Goal: Information Seeking & Learning: Learn about a topic

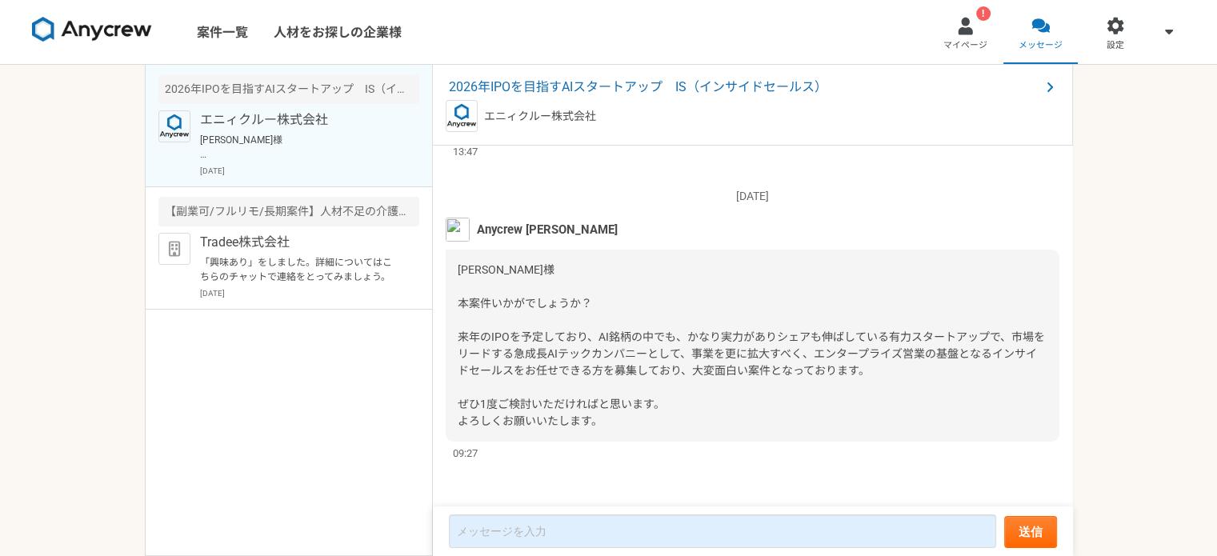
click at [721, 341] on span "[PERSON_NAME]様 本案件いかがでしょうか？ 来年のIPOを予定しており、AI銘柄の中でも、かなり実力がありシェアも伸ばしている有力スタートアップで…" at bounding box center [751, 345] width 587 height 164
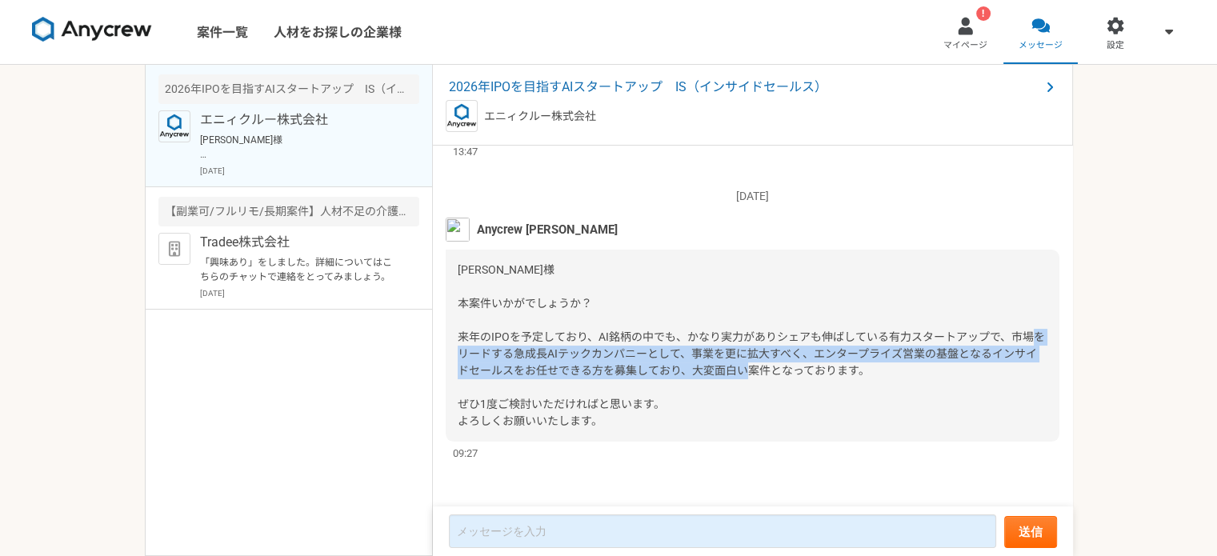
drag, startPoint x: 919, startPoint y: 370, endPoint x: 569, endPoint y: 359, distance: 349.9
click at [569, 359] on div "[PERSON_NAME]様 本案件いかがでしょうか？ 来年のIPOを予定しており、AI銘柄の中でも、かなり実力がありシェアも伸ばしている有力スタートアップで…" at bounding box center [753, 346] width 614 height 192
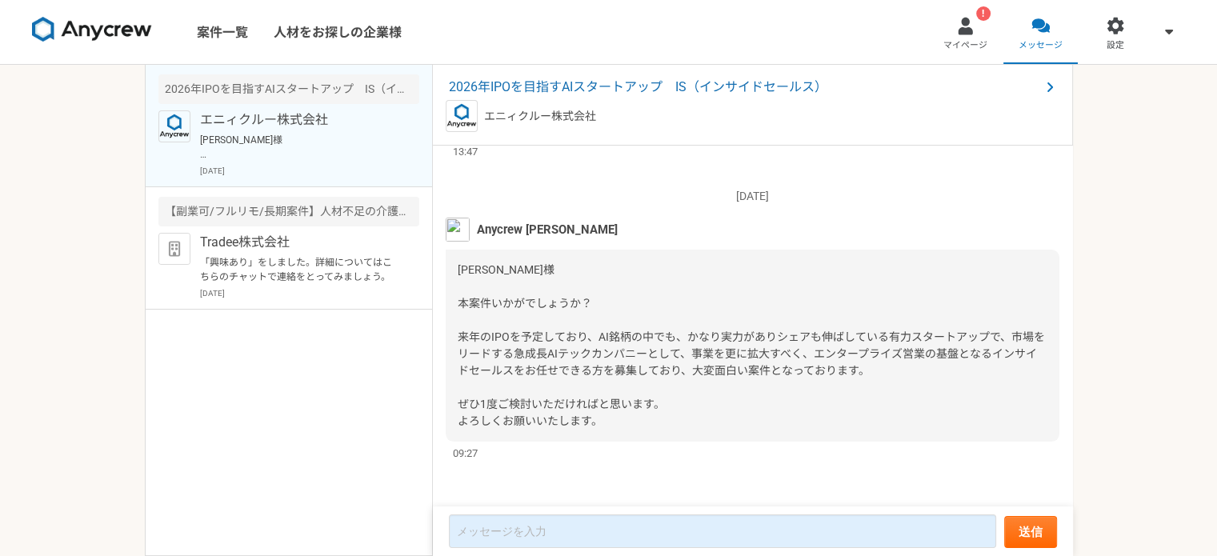
click at [579, 401] on span "[PERSON_NAME]様 本案件いかがでしょうか？ 来年のIPOを予定しており、AI銘柄の中でも、かなり実力がありシェアも伸ばしている有力スタートアップで…" at bounding box center [751, 345] width 587 height 164
click at [539, 92] on span "2026年IPOを目指すAIスタートアップ　IS（インサイドセールス）" at bounding box center [744, 87] width 591 height 19
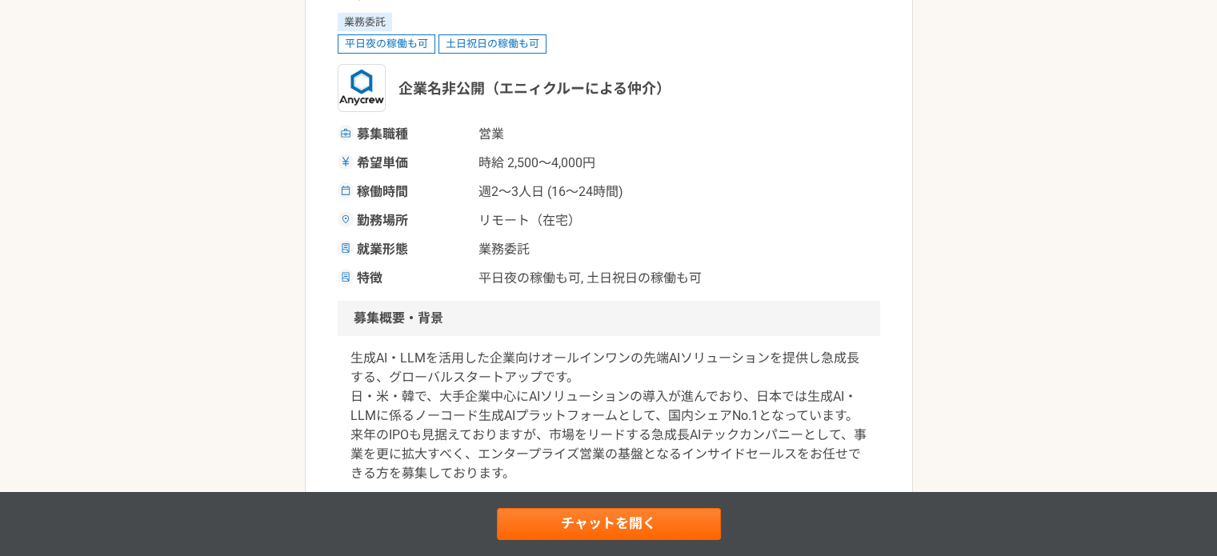
scroll to position [240, 0]
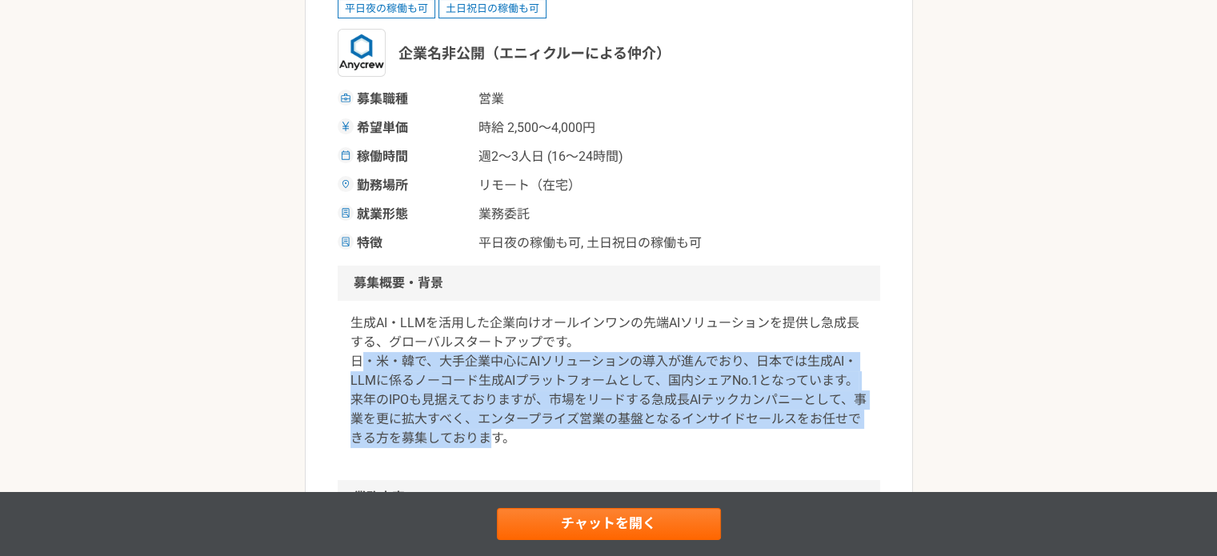
drag, startPoint x: 495, startPoint y: 453, endPoint x: 360, endPoint y: 340, distance: 175.5
click at [363, 351] on div "生成AI・LLMを活用した企業向けオールインワンの先端AIソリューションを提供し急成長する、グローバルスタートアップです。 日・米・韓で、大手企業中心にAIソ…" at bounding box center [609, 390] width 543 height 179
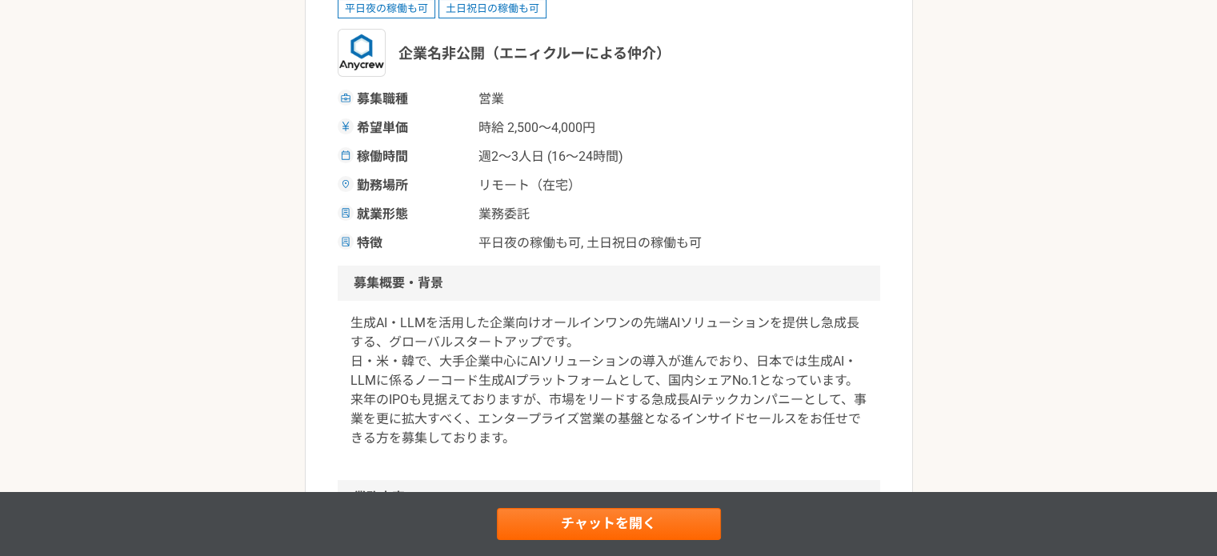
click at [342, 326] on div "生成AI・LLMを活用した企業向けオールインワンの先端AIソリューションを提供し急成長する、グローバルスタートアップです。 日・米・韓で、大手企業中心にAIソ…" at bounding box center [609, 390] width 543 height 179
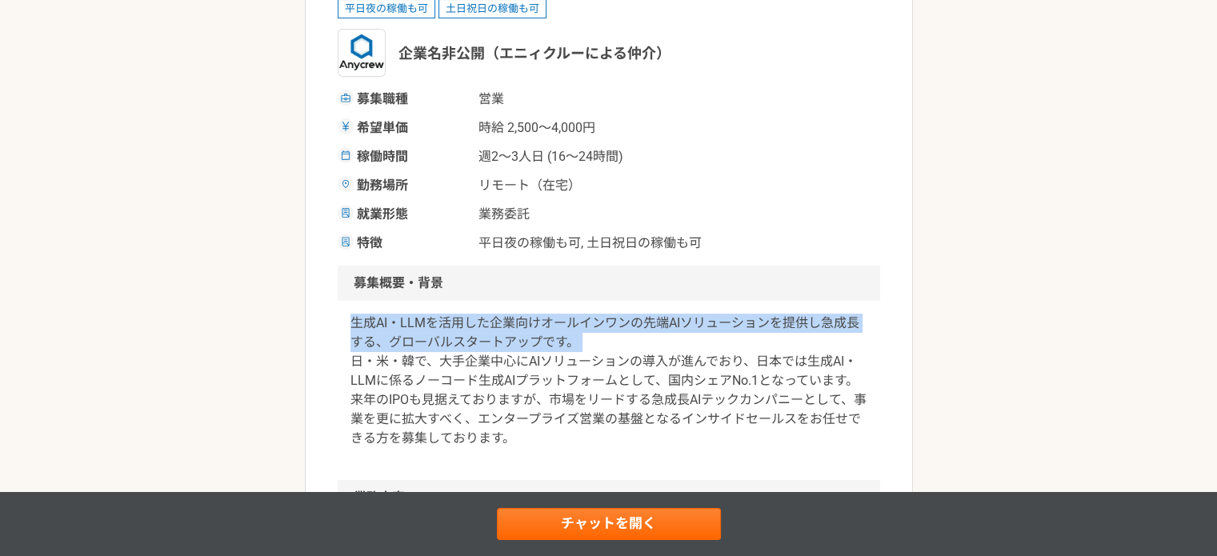
drag, startPoint x: 342, startPoint y: 326, endPoint x: 693, endPoint y: 339, distance: 351.6
click at [693, 339] on div "生成AI・LLMを活用した企業向けオールインワンの先端AIソリューションを提供し急成長する、グローバルスタートアップです。 日・米・韓で、大手企業中心にAIソ…" at bounding box center [609, 390] width 543 height 179
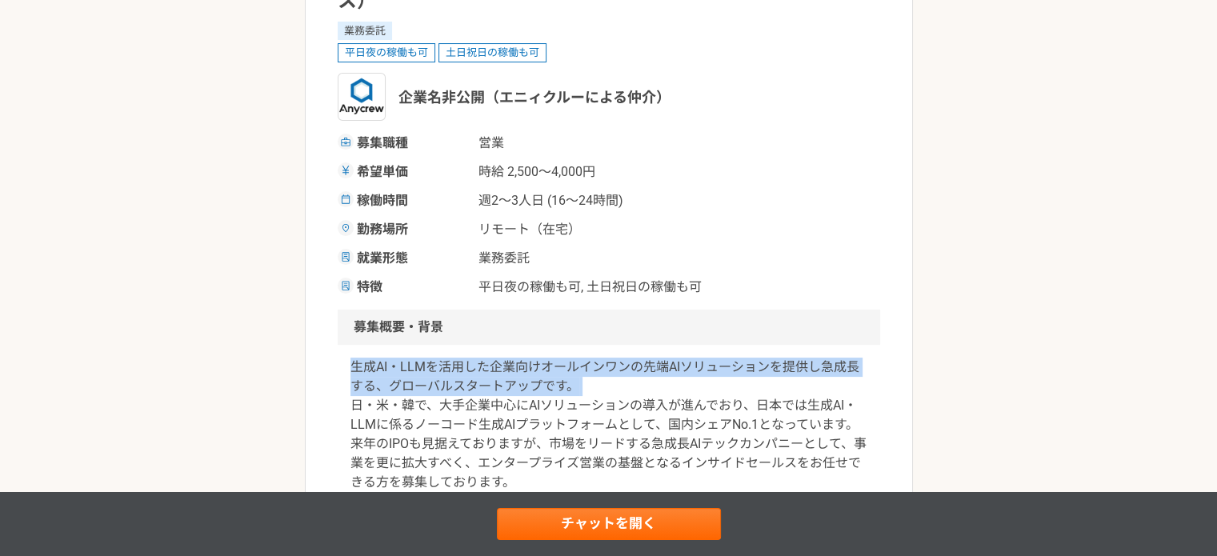
scroll to position [160, 0]
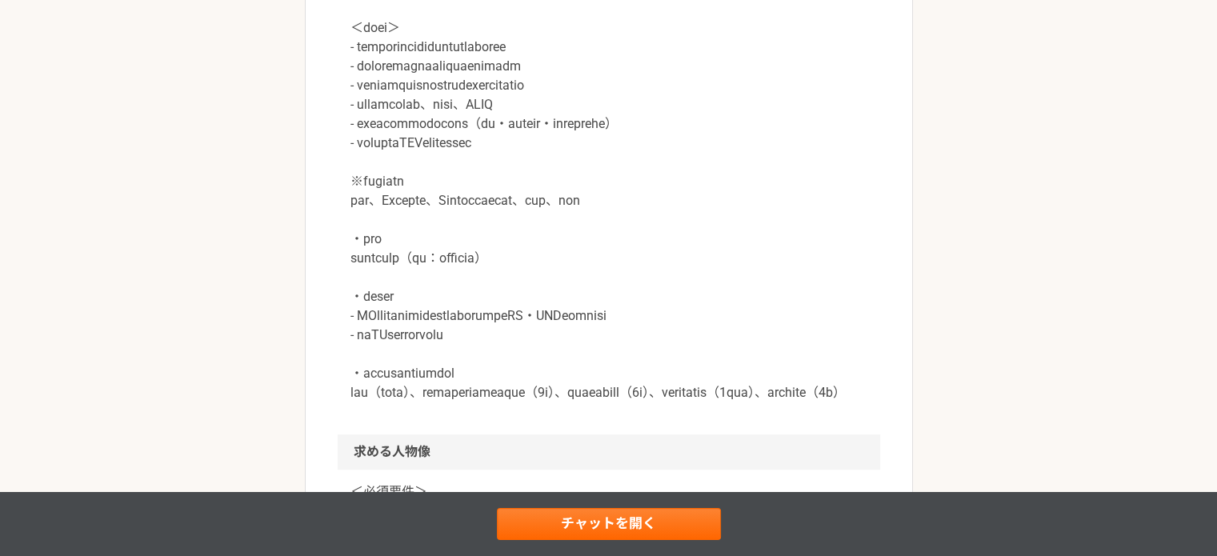
scroll to position [880, 0]
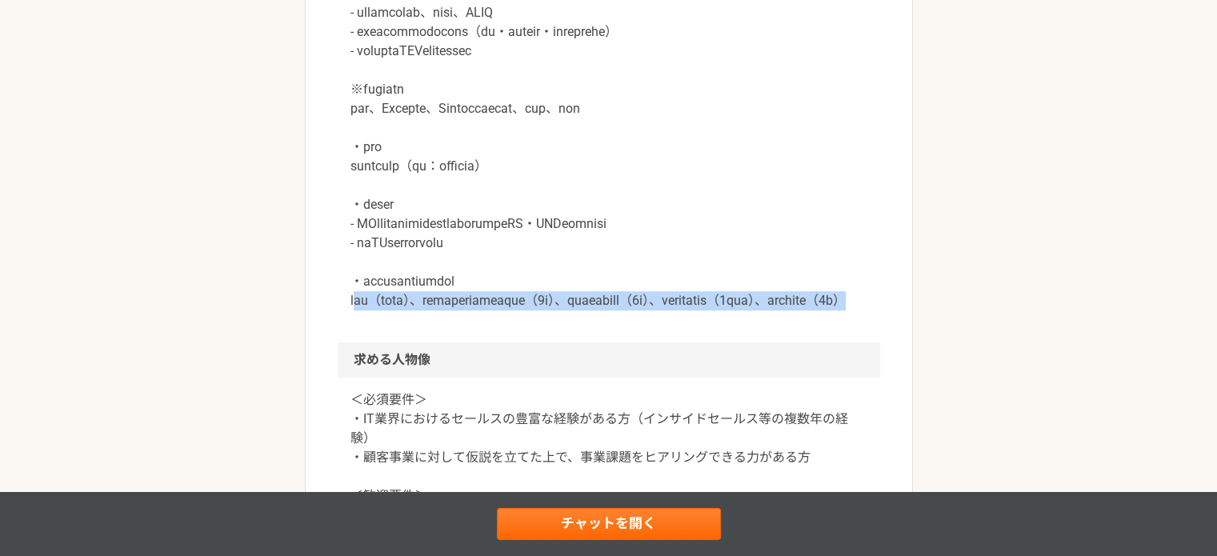
drag, startPoint x: 715, startPoint y: 335, endPoint x: 352, endPoint y: 313, distance: 364.0
click at [352, 310] on p at bounding box center [609, 99] width 517 height 423
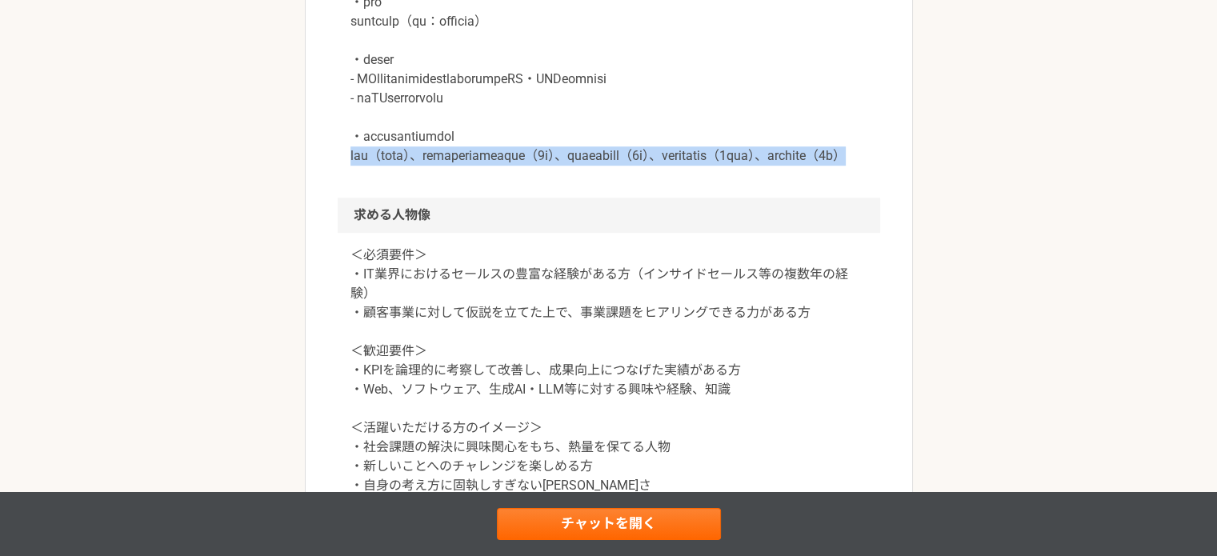
scroll to position [1040, 0]
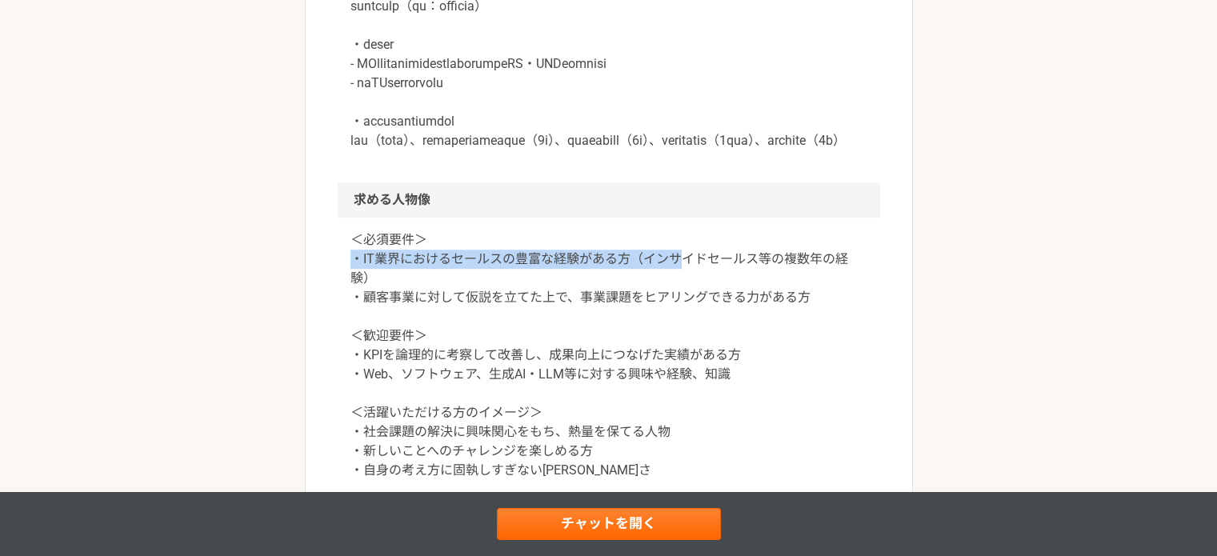
drag, startPoint x: 340, startPoint y: 305, endPoint x: 680, endPoint y: 302, distance: 340.1
click at [680, 302] on div "＜必須要件＞ ・IT業界におけるセールスの豊富な経験がある方（インサイドセールス等の複数年の経験） ・顧客事業に対して仮説を立てた上で、事業課題をヒアリングで…" at bounding box center [609, 365] width 543 height 294
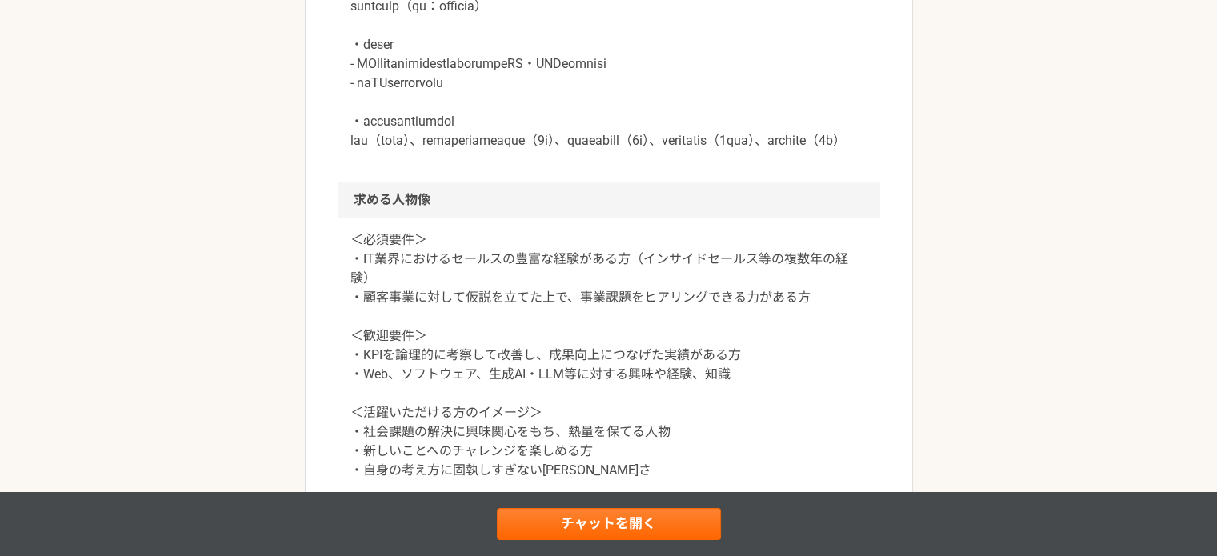
click at [714, 335] on p "＜必須要件＞ ・IT業界におけるセールスの豊富な経験がある方（インサイドセールス等の複数年の経験） ・顧客事業に対して仮説を立てた上で、事業課題をヒアリングで…" at bounding box center [609, 355] width 517 height 250
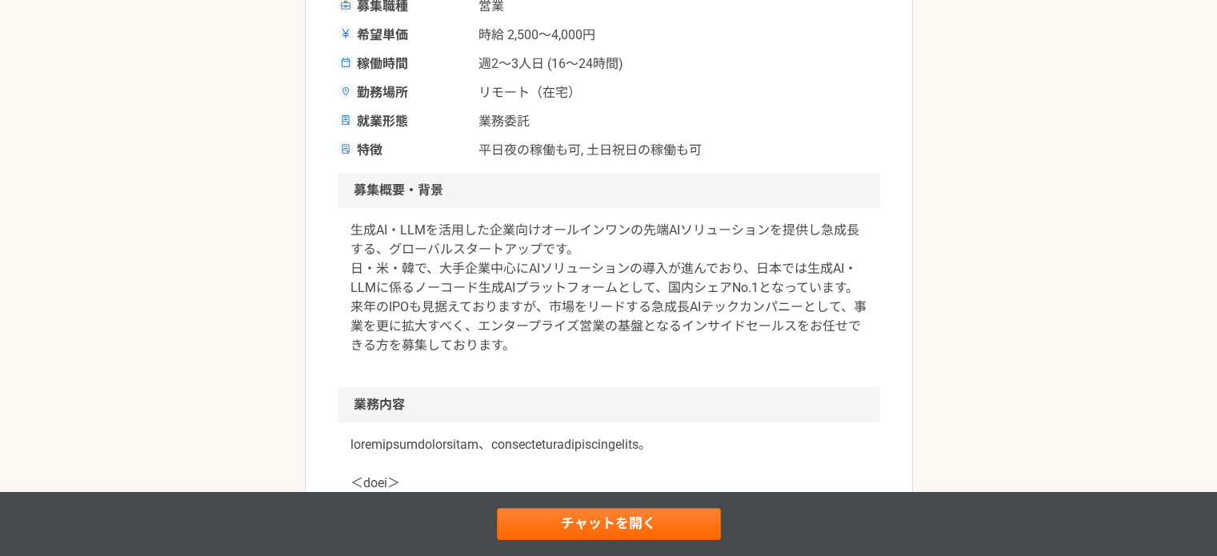
scroll to position [400, 0]
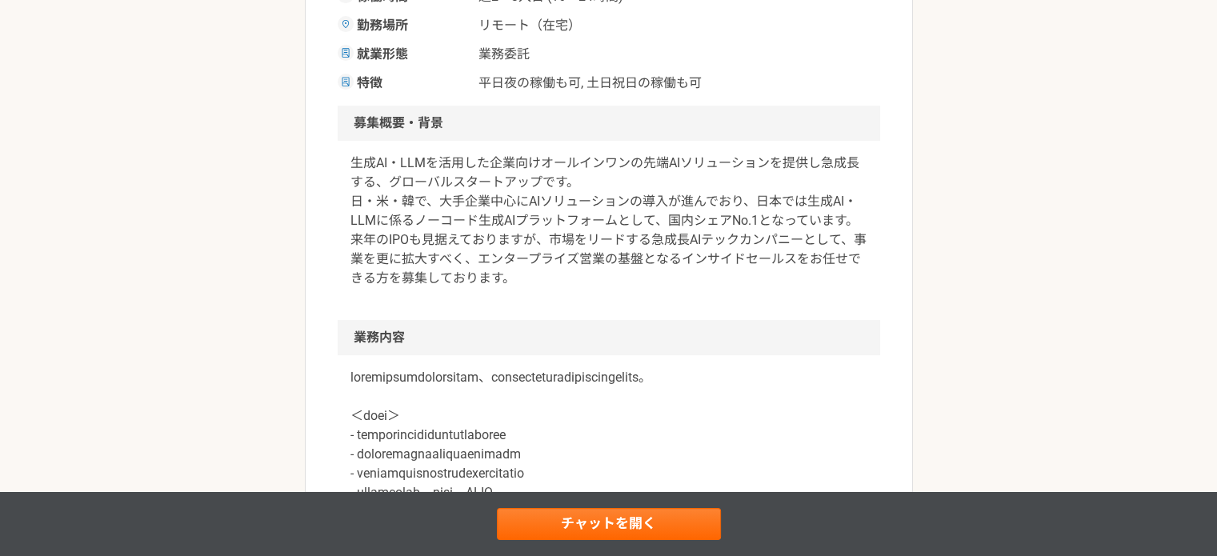
drag, startPoint x: 351, startPoint y: 193, endPoint x: 867, endPoint y: 210, distance: 516.4
click at [867, 210] on div "生成AI・LLMを活用した企業向けオールインワンの先端AIソリューションを提供し急成長する、グローバルスタートアップです。 日・米・韓で、大手企業中心にAIソ…" at bounding box center [609, 230] width 543 height 179
click at [602, 274] on p "生成AI・LLMを活用した企業向けオールインワンの先端AIソリューションを提供し急成長する、グローバルスタートアップです。 日・米・韓で、大手企業中心にAIソ…" at bounding box center [609, 221] width 517 height 134
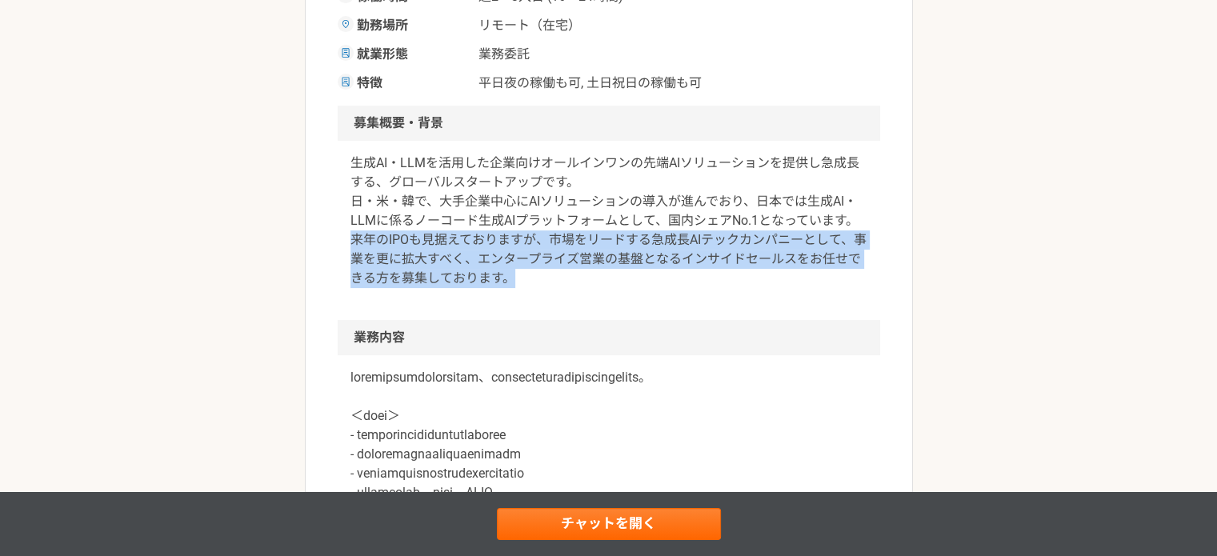
drag, startPoint x: 551, startPoint y: 278, endPoint x: 290, endPoint y: 246, distance: 262.8
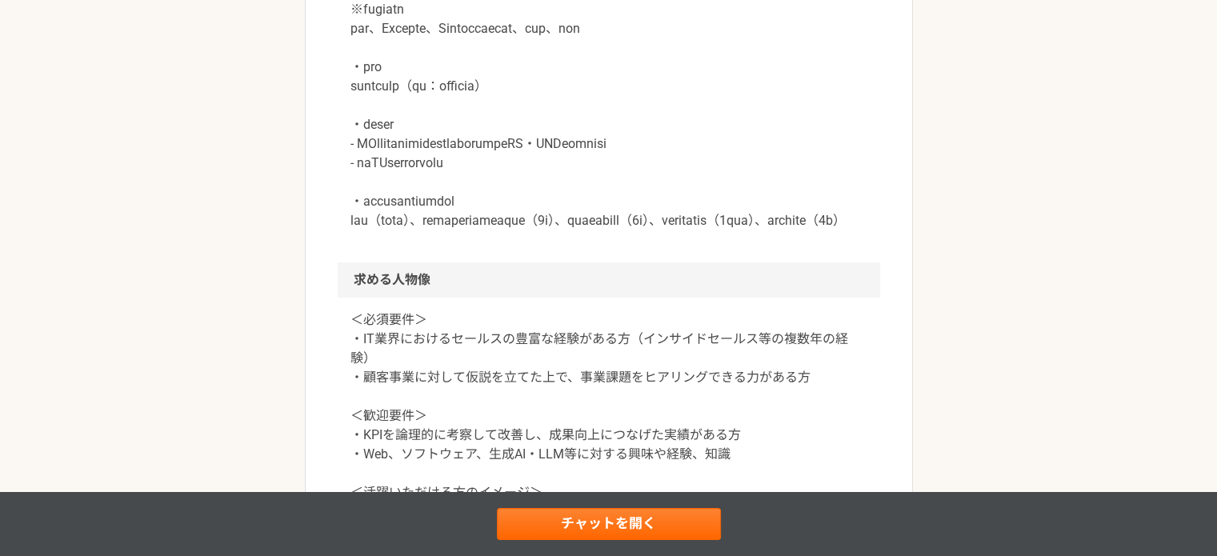
scroll to position [1280, 0]
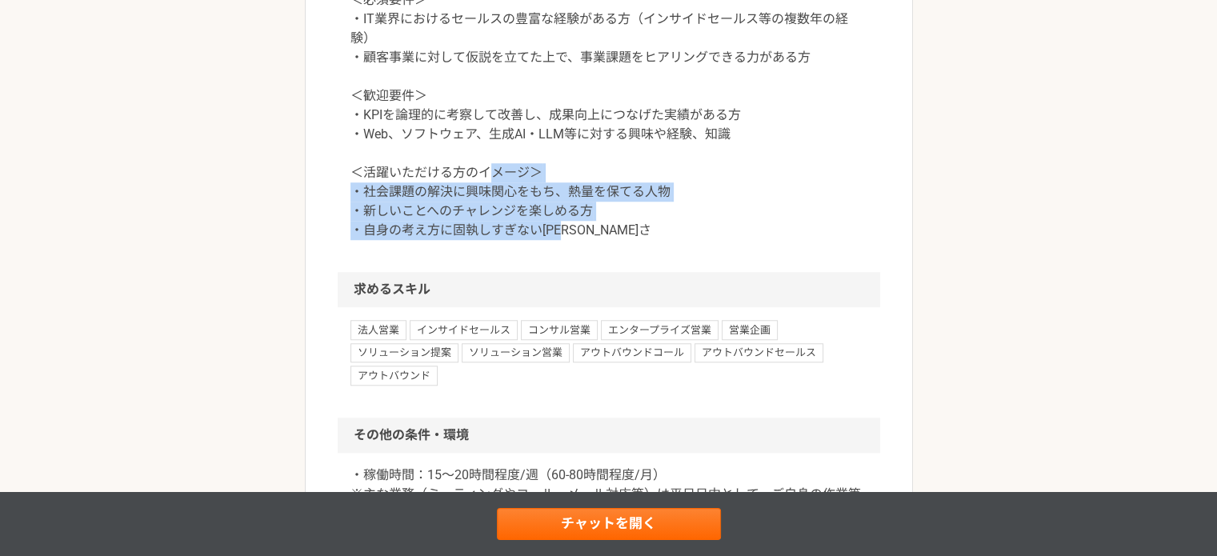
drag, startPoint x: 663, startPoint y: 297, endPoint x: 485, endPoint y: 202, distance: 201.6
click at [490, 208] on div "＜必須要件＞ ・IT業界におけるセールスの豊富な経験がある方（インサイドセールス等の複数年の経験） ・顧客事業に対して仮説を立てた上で、事業課題をヒアリングで…" at bounding box center [609, 125] width 543 height 294
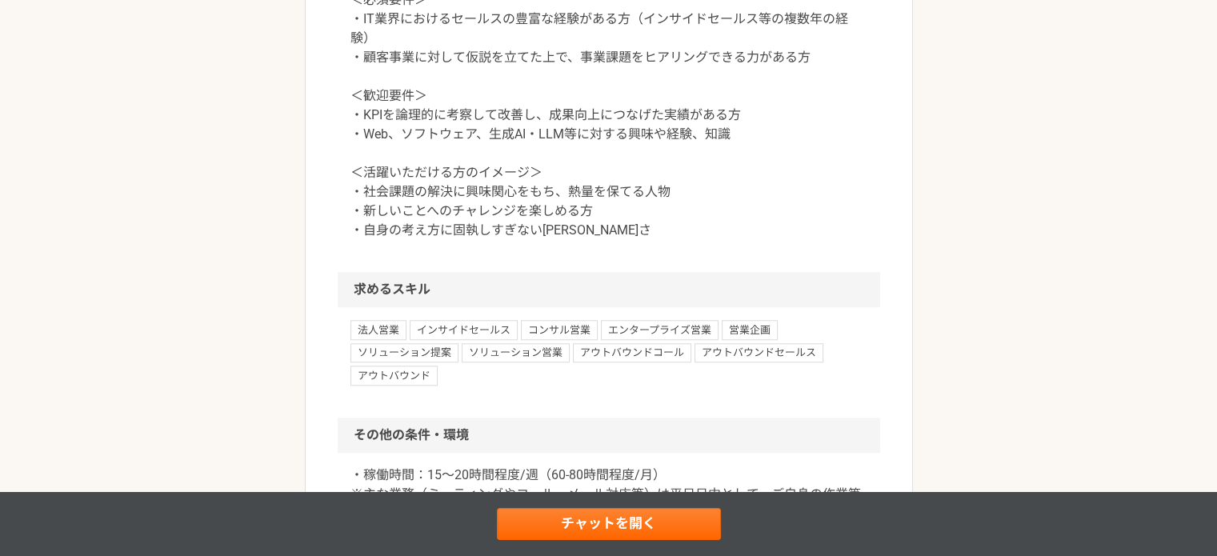
click at [413, 146] on p "＜必須要件＞ ・IT業界におけるセールスの豊富な経験がある方（インサイドセールス等の複数年の経験） ・顧客事業に対して仮説を立てた上で、事業課題をヒアリングで…" at bounding box center [609, 115] width 517 height 250
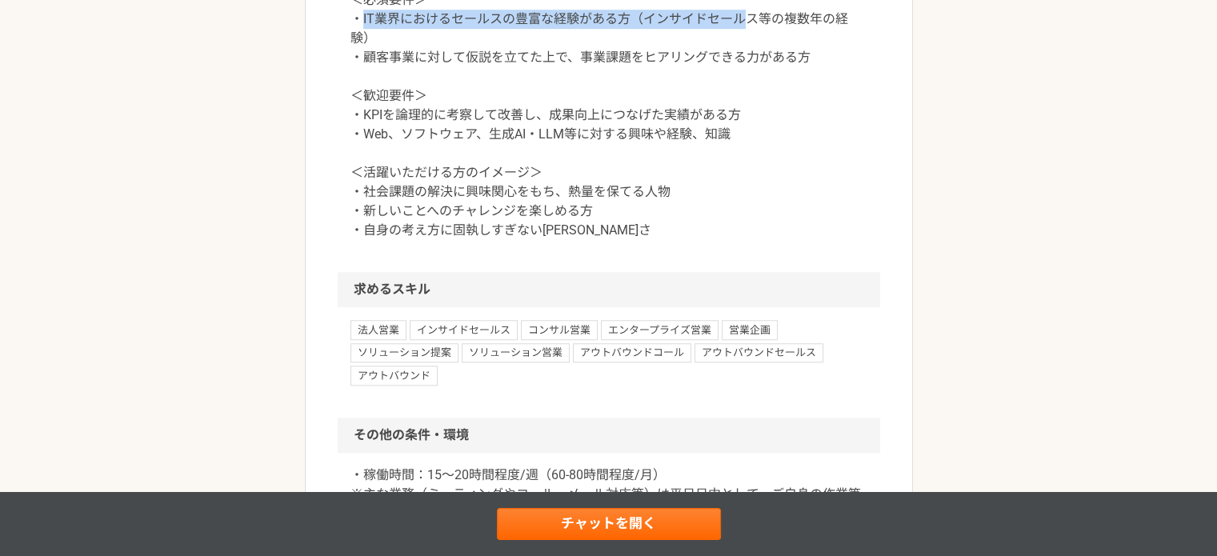
drag, startPoint x: 363, startPoint y: 58, endPoint x: 747, endPoint y: 59, distance: 383.3
click at [747, 59] on p "＜必須要件＞ ・IT業界におけるセールスの豊富な経験がある方（インサイドセールス等の複数年の経験） ・顧客事業に対して仮説を立てた上で、事業課題をヒアリングで…" at bounding box center [609, 115] width 517 height 250
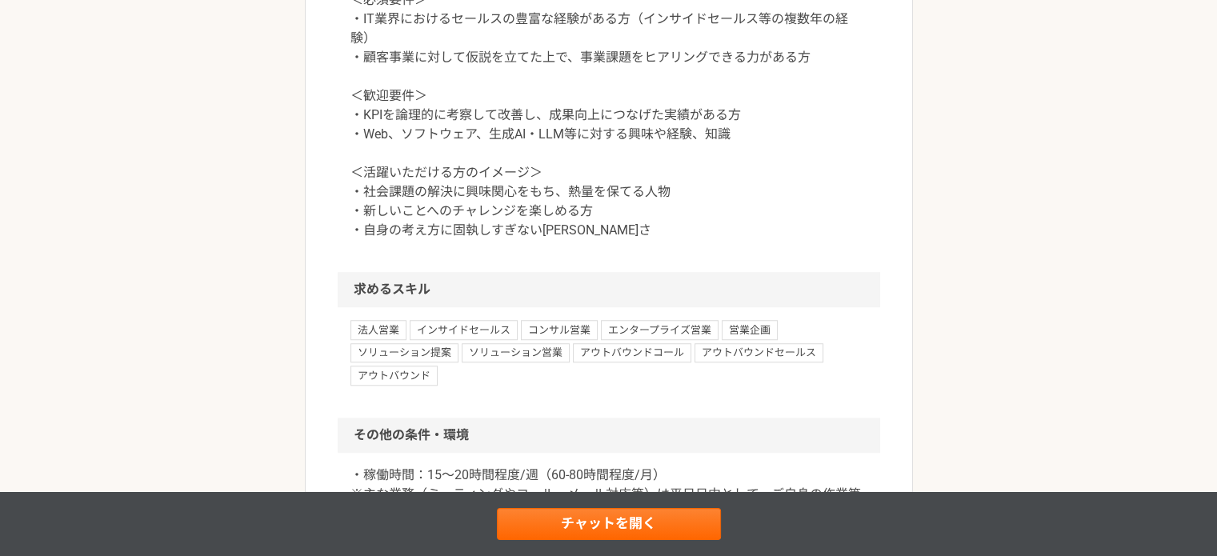
click at [836, 148] on p "＜必須要件＞ ・IT業界におけるセールスの豊富な経験がある方（インサイドセールス等の複数年の経験） ・顧客事業に対して仮説を立てた上で、事業課題をヒアリングで…" at bounding box center [609, 115] width 517 height 250
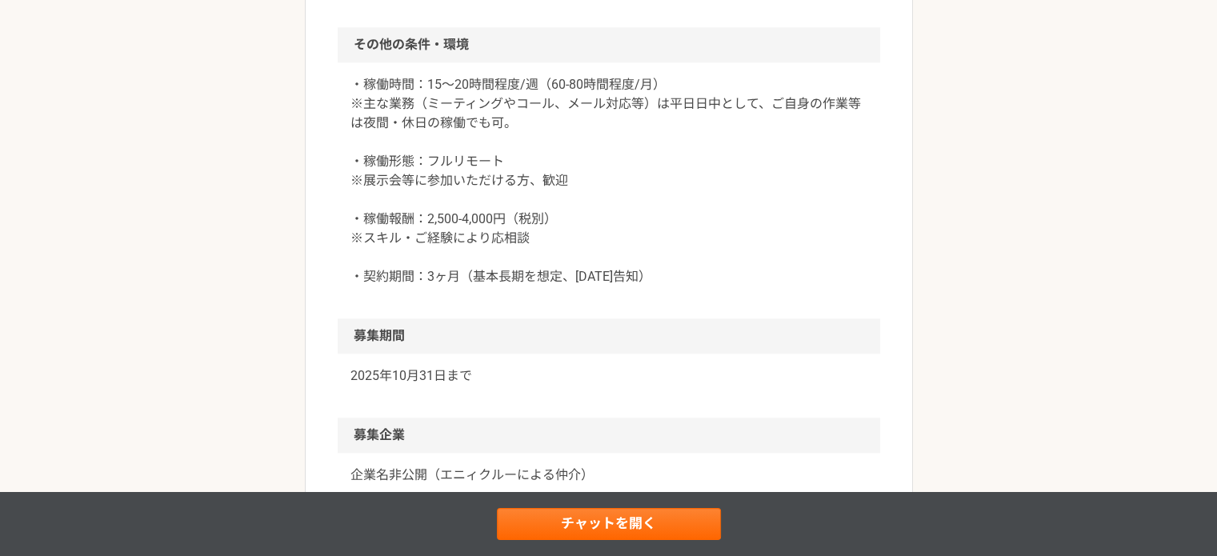
scroll to position [1680, 0]
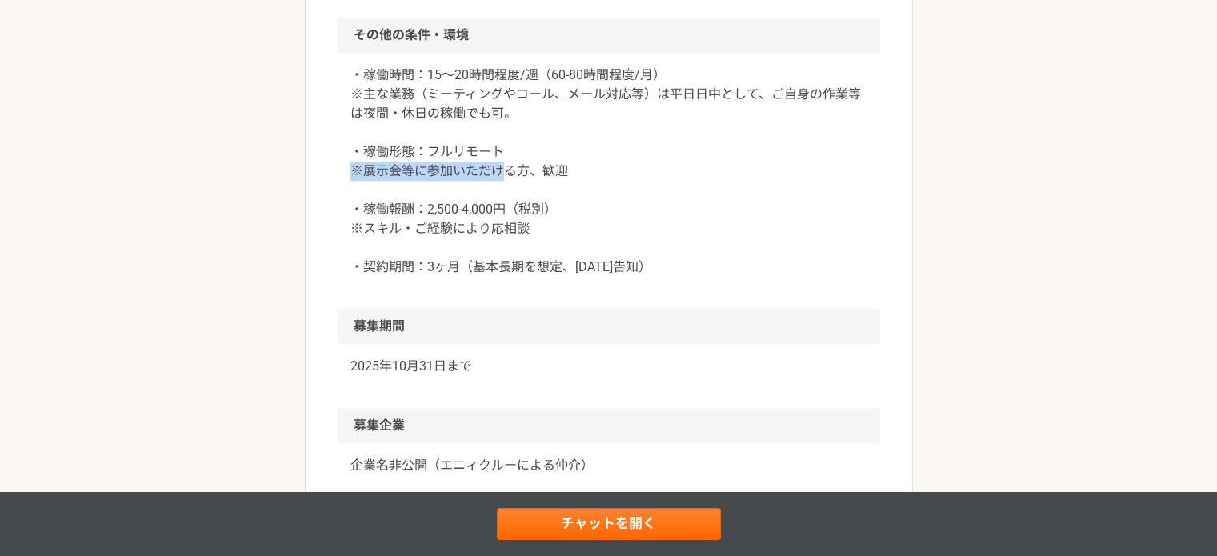
drag, startPoint x: 344, startPoint y: 204, endPoint x: 509, endPoint y: 218, distance: 165.5
click at [507, 218] on div "・稼働時間：15〜20時間程度/週（60-80時間程度/月） ※主な業務（ミーティングやコール、メール対応等）は平日日中として、ご自身の作業等は夜間・休日の稼…" at bounding box center [609, 181] width 543 height 256
click at [563, 243] on p "・稼働時間：15〜20時間程度/週（60-80時間程度/月） ※主な業務（ミーティングやコール、メール対応等）は平日日中として、ご自身の作業等は夜間・休日の稼…" at bounding box center [609, 171] width 517 height 211
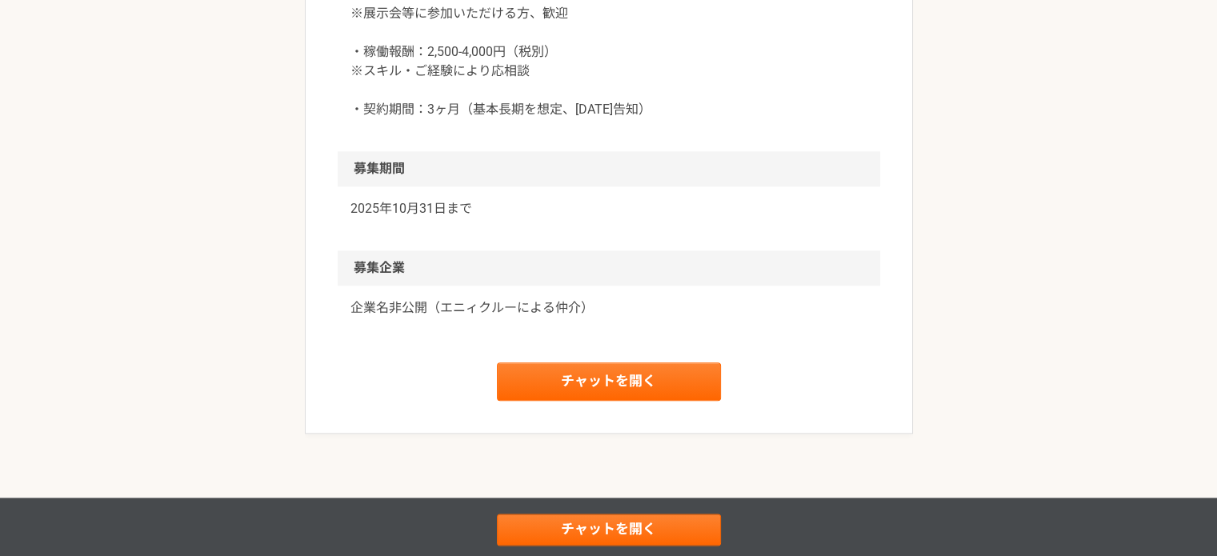
scroll to position [1761, 0]
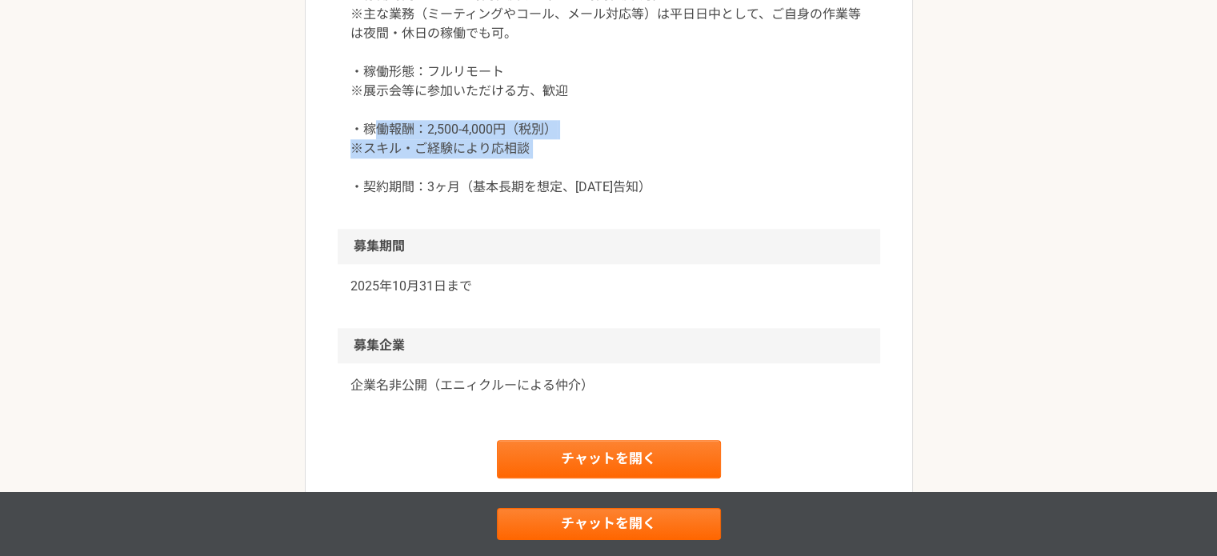
drag, startPoint x: 679, startPoint y: 213, endPoint x: 378, endPoint y: 156, distance: 306.2
click at [380, 161] on p "・稼働時間：15〜20時間程度/週（60-80時間程度/月） ※主な業務（ミーティングやコール、メール対応等）は平日日中として、ご自身の作業等は夜間・休日の稼…" at bounding box center [609, 91] width 517 height 211
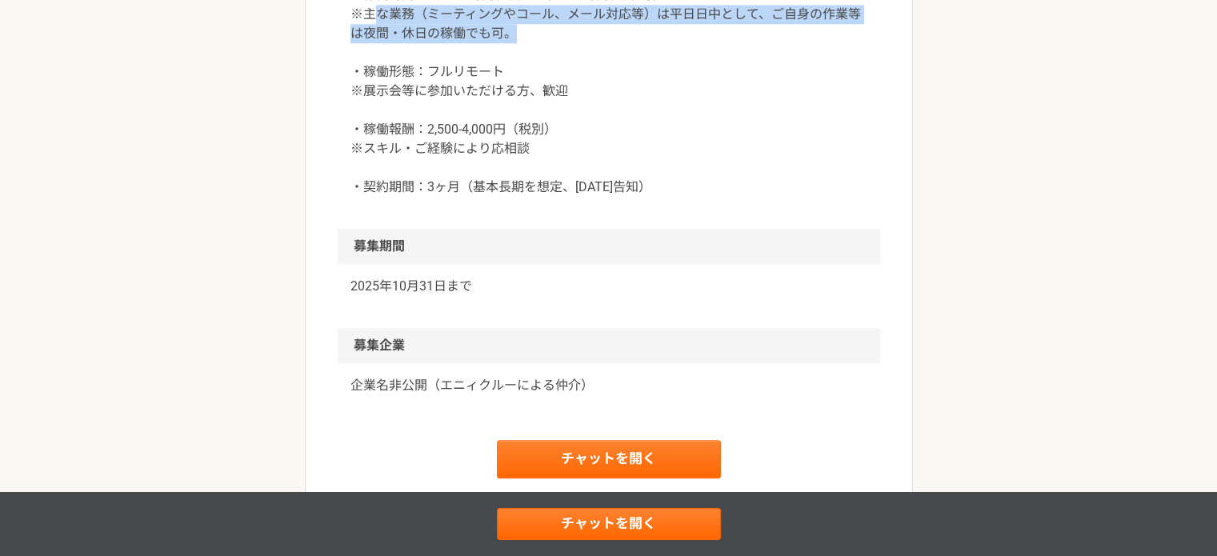
drag, startPoint x: 375, startPoint y: 55, endPoint x: 589, endPoint y: 82, distance: 215.3
click at [573, 75] on p "・稼働時間：15〜20時間程度/週（60-80時間程度/月） ※主な業務（ミーティングやコール、メール対応等）は平日日中として、ご自身の作業等は夜間・休日の稼…" at bounding box center [609, 91] width 517 height 211
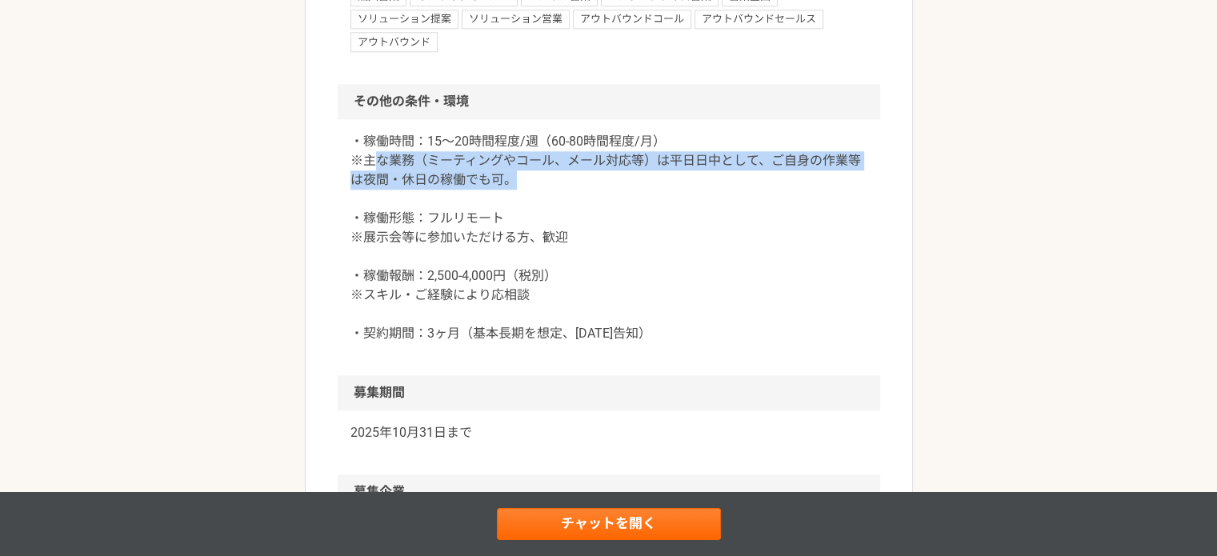
scroll to position [1600, 0]
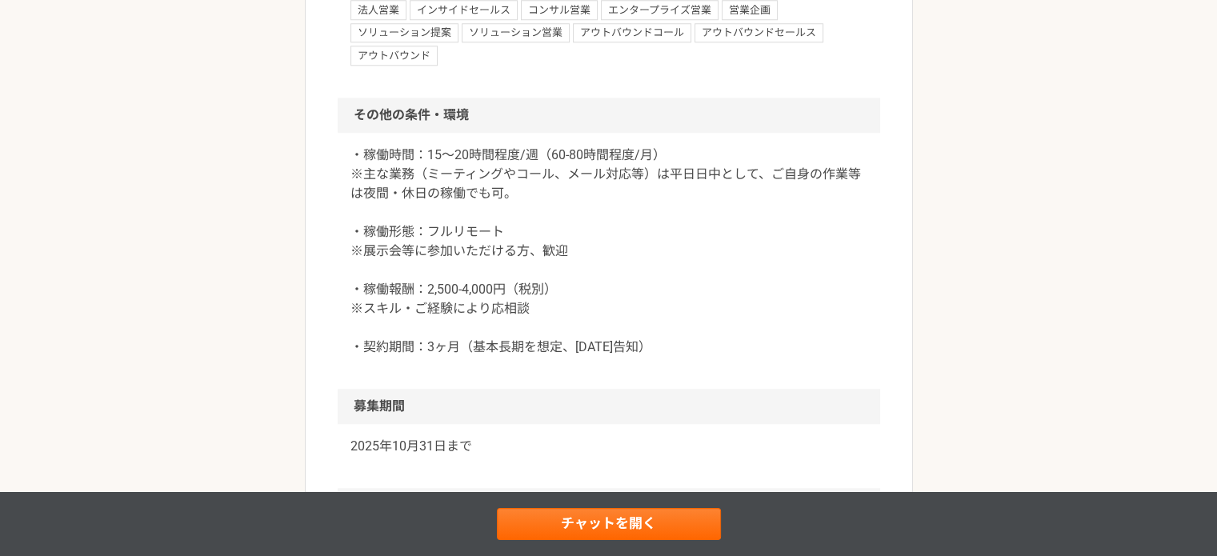
click at [643, 133] on h2 "その他の条件・環境" at bounding box center [609, 115] width 543 height 35
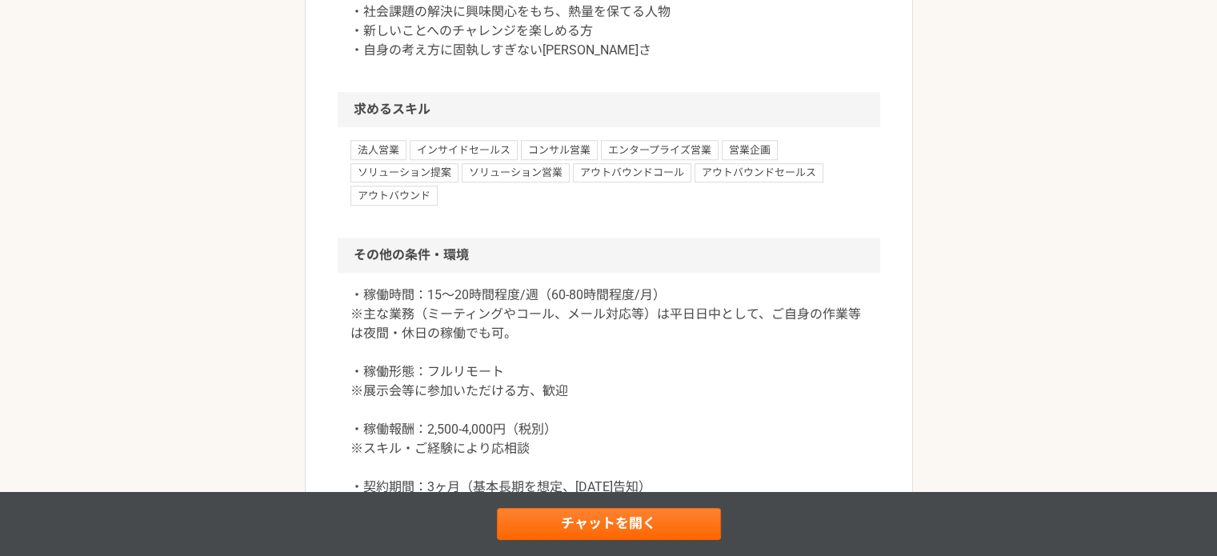
scroll to position [1360, 0]
